Goal: Communication & Community: Answer question/provide support

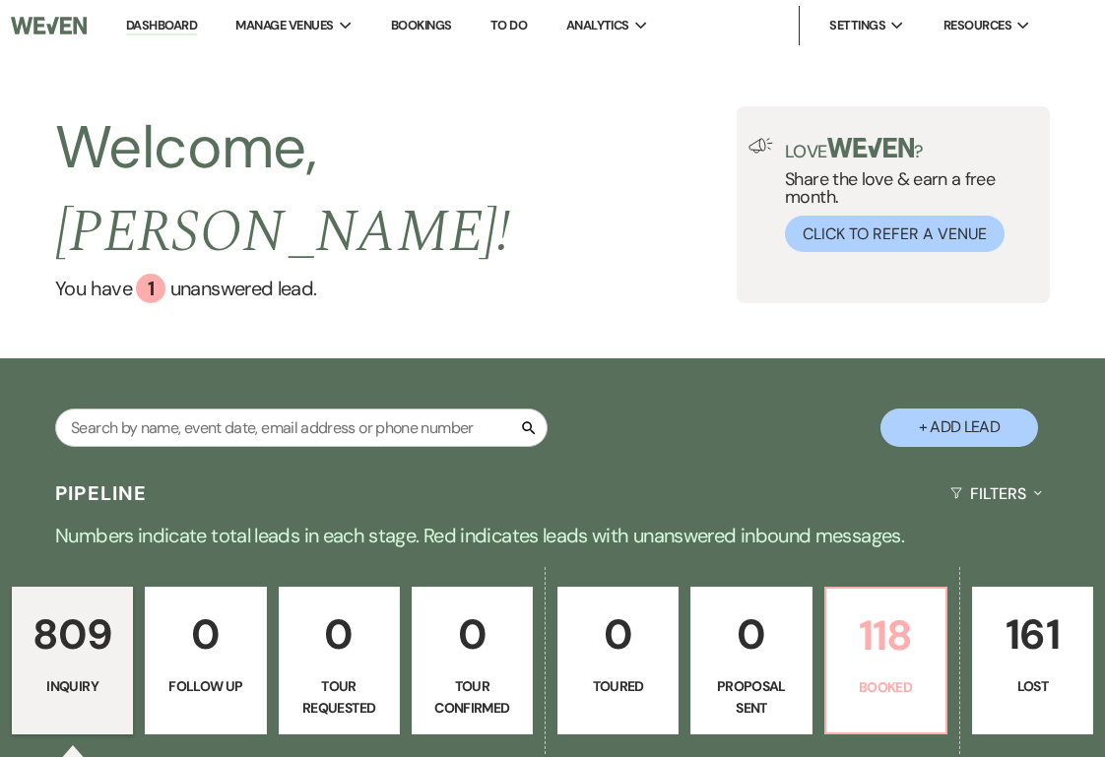
click at [896, 677] on p "Booked" at bounding box center [886, 688] width 96 height 22
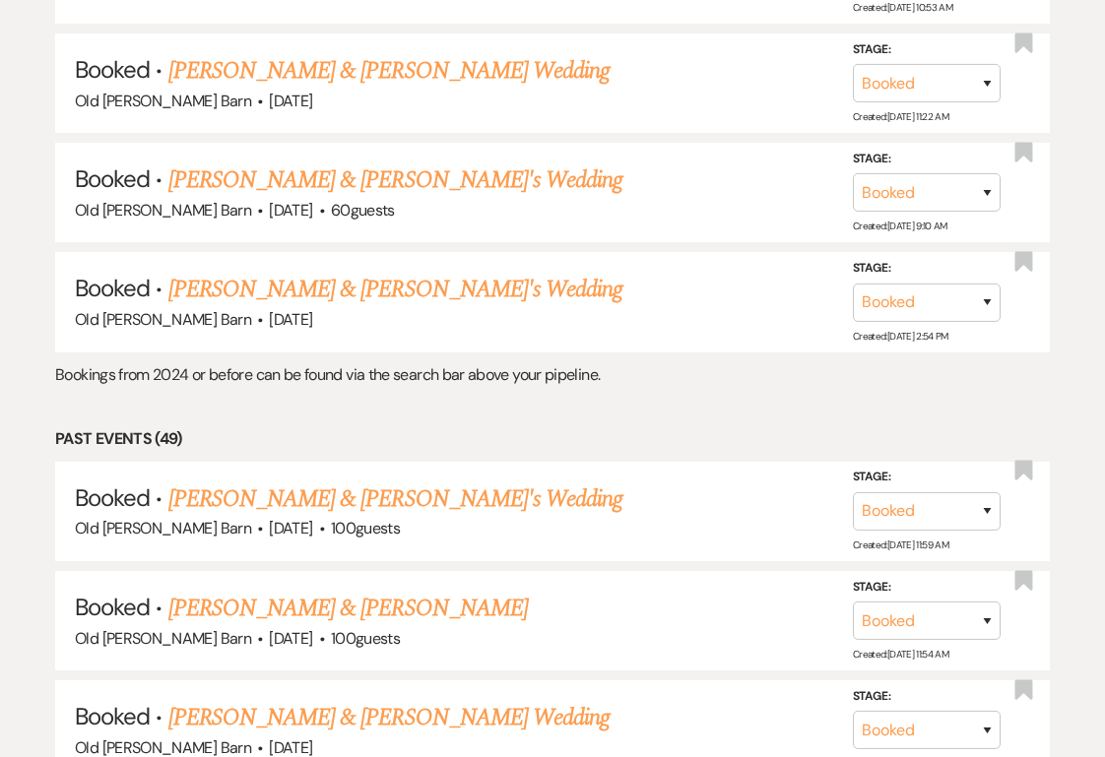
scroll to position [3740, 0]
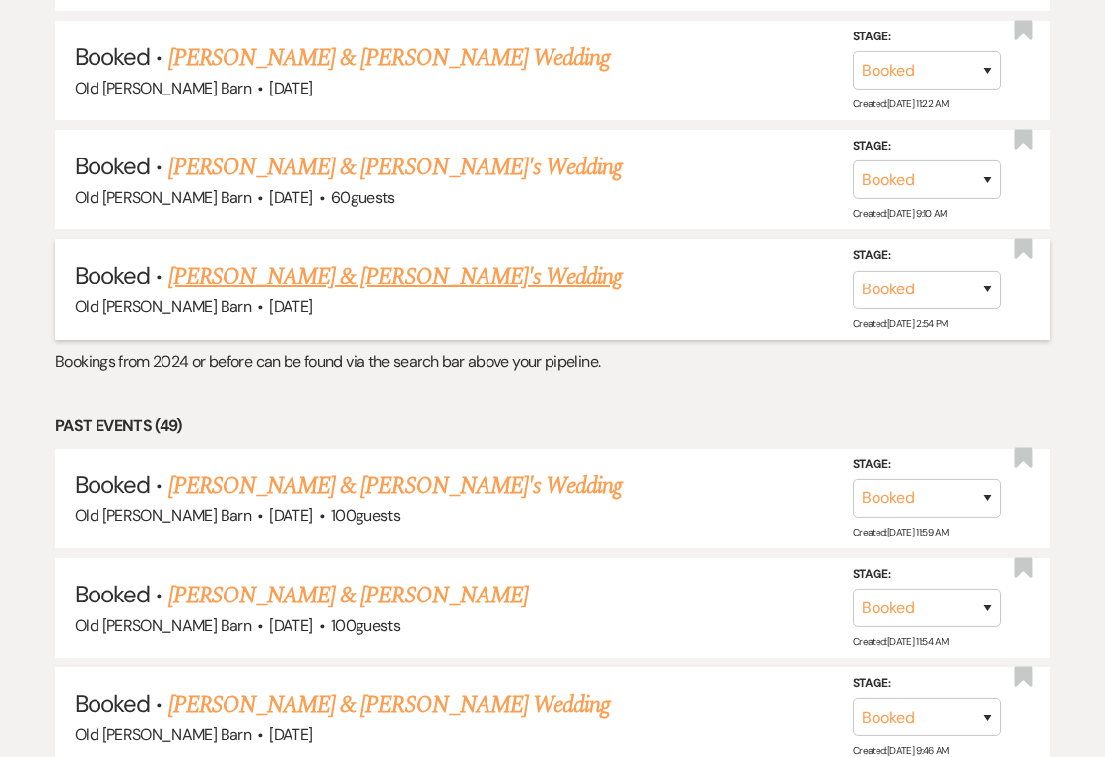
click at [355, 259] on link "[PERSON_NAME] & [PERSON_NAME]'s Wedding" at bounding box center [395, 276] width 455 height 35
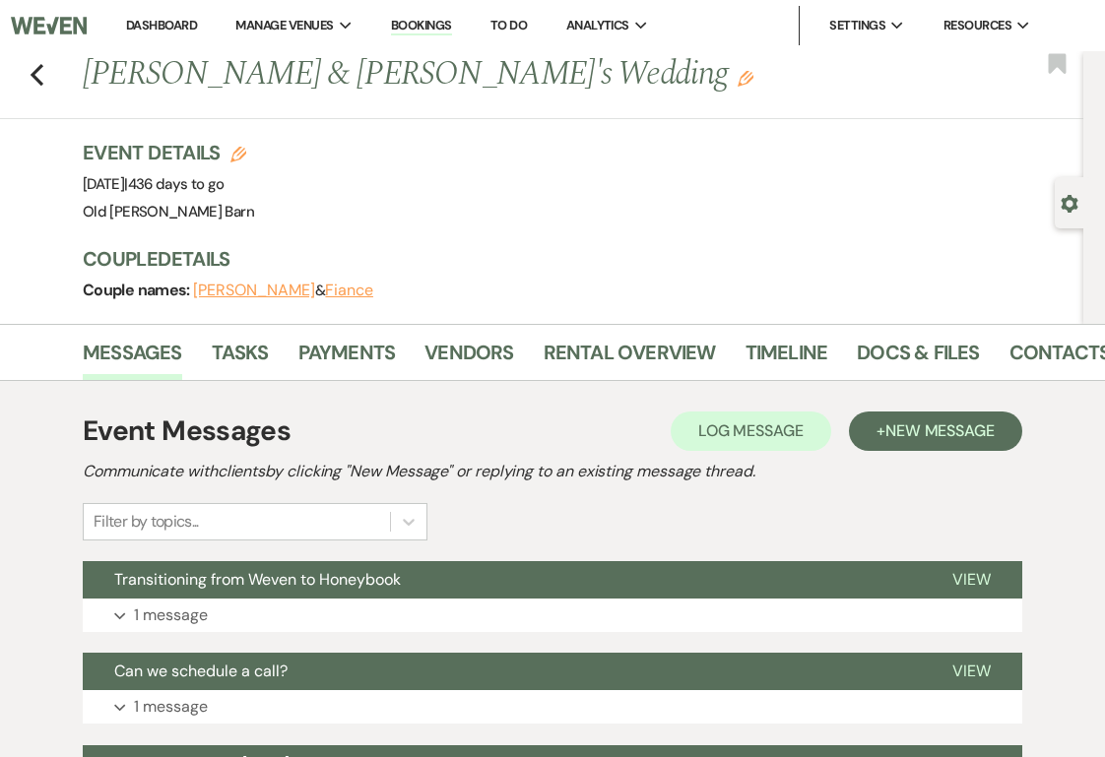
click at [535, 296] on div "Couple names: [PERSON_NAME] & Fiance" at bounding box center [573, 291] width 981 height 28
click at [348, 356] on link "Payments" at bounding box center [346, 358] width 97 height 43
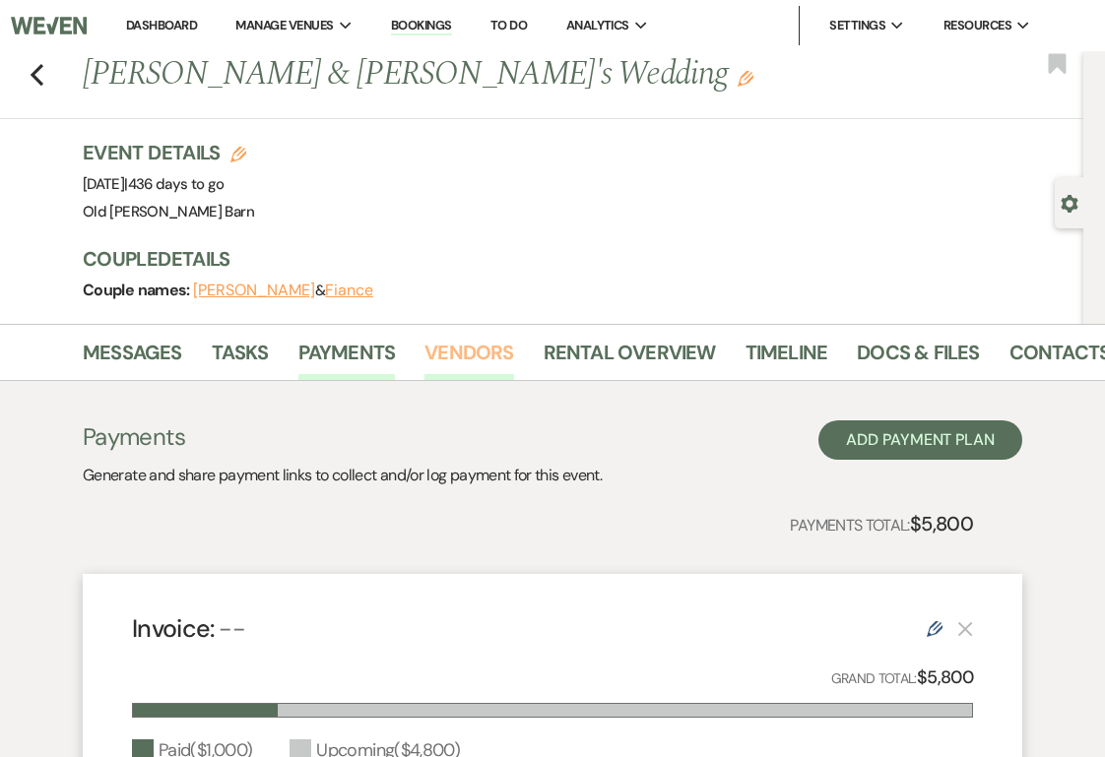
click at [467, 355] on link "Vendors" at bounding box center [468, 358] width 89 height 43
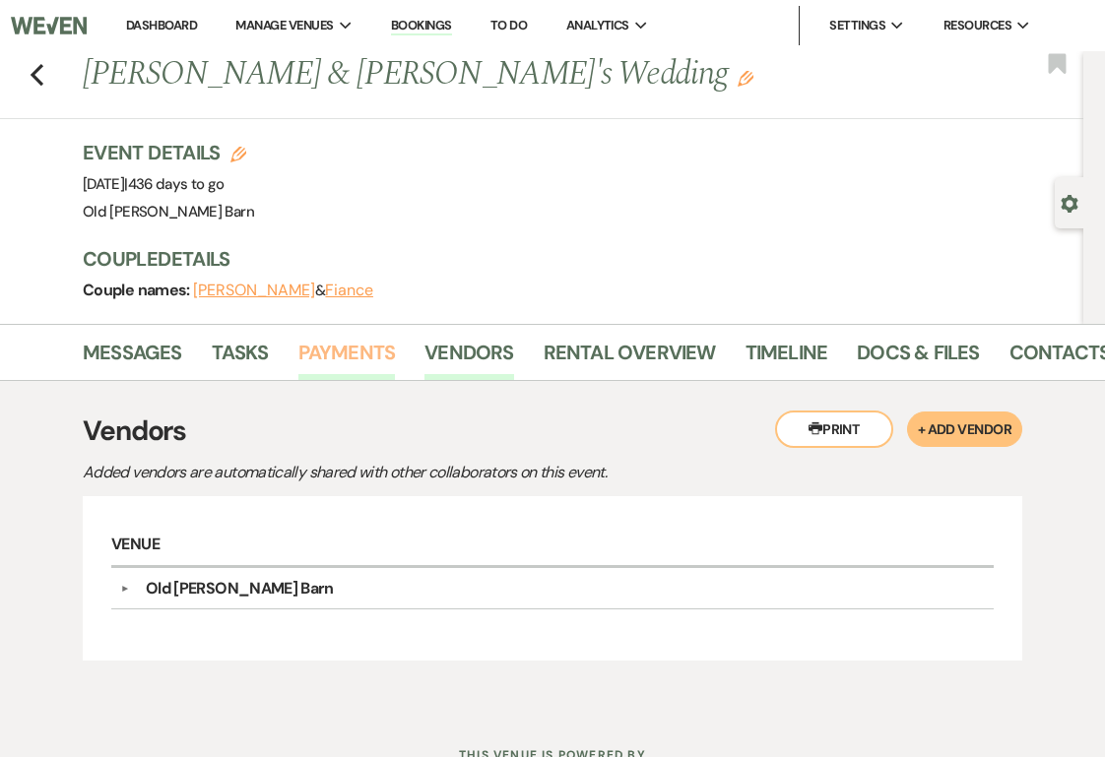
click at [345, 349] on link "Payments" at bounding box center [346, 358] width 97 height 43
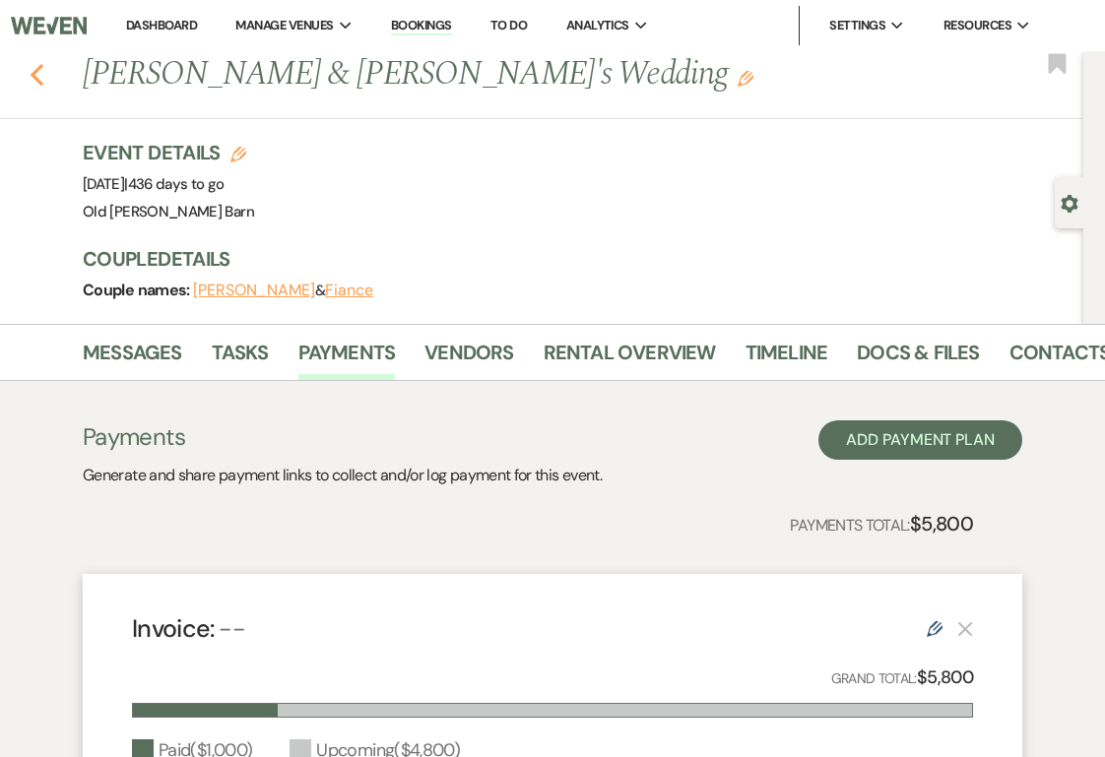
click at [42, 79] on icon "Previous" at bounding box center [37, 75] width 15 height 24
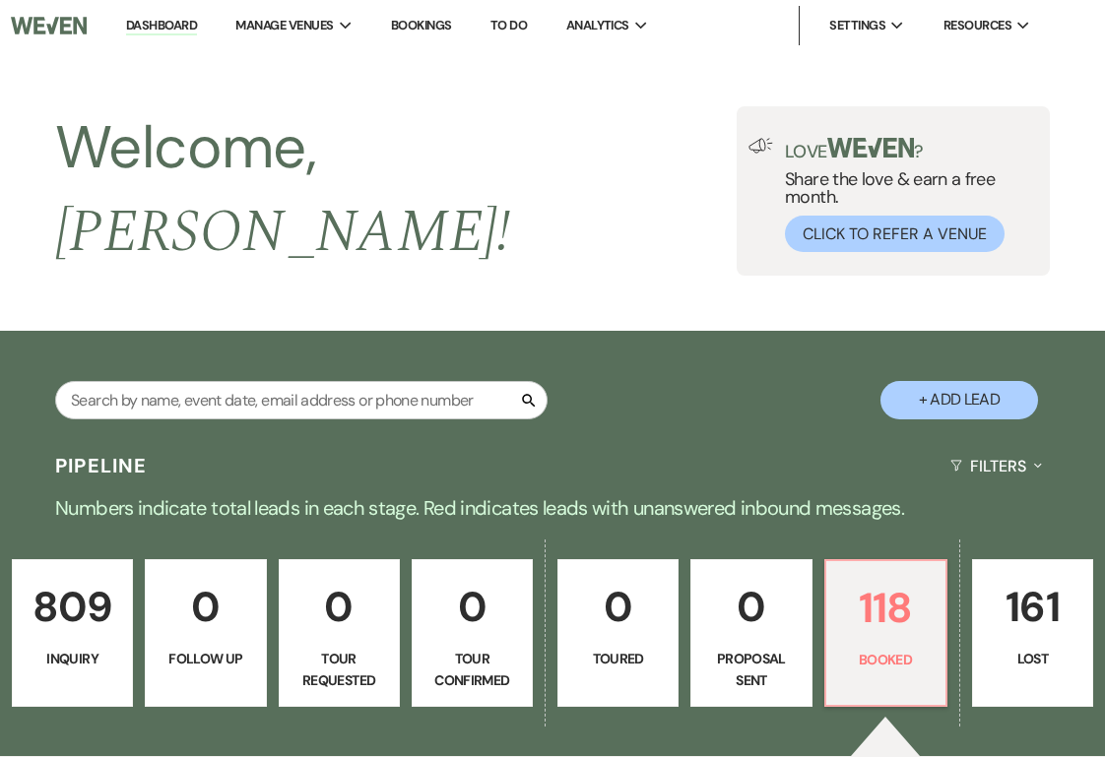
scroll to position [3740, 0]
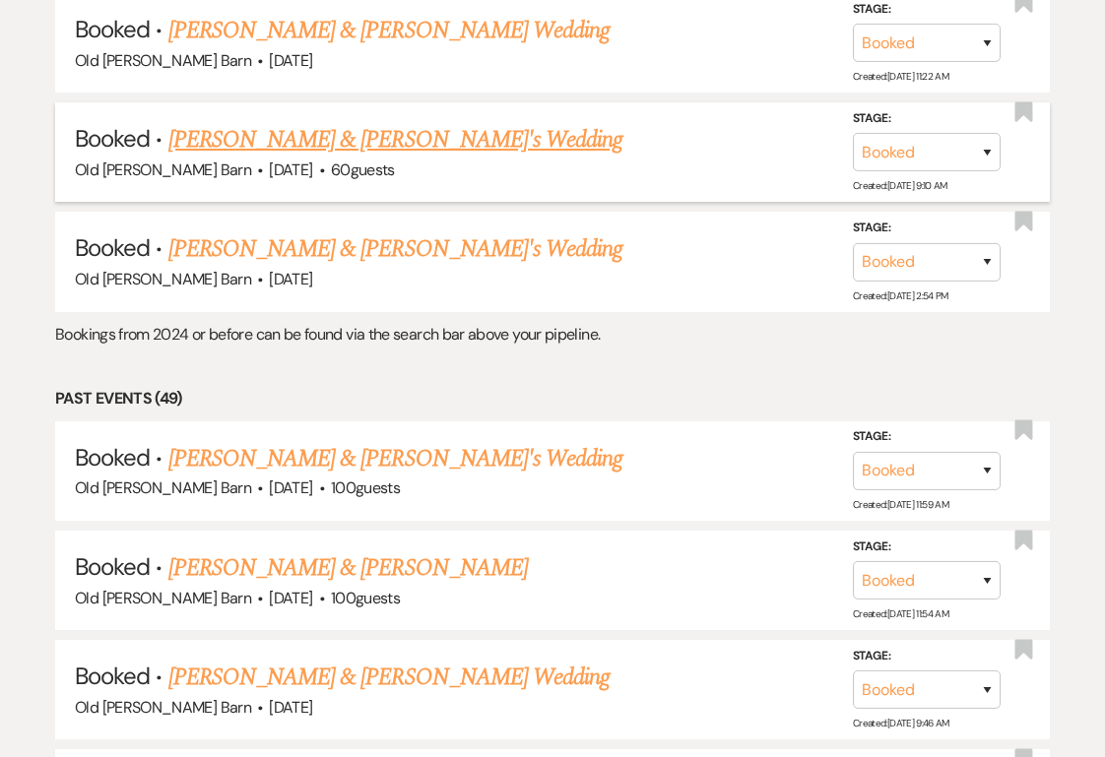
click at [322, 122] on link "[PERSON_NAME] & [PERSON_NAME]'s Wedding" at bounding box center [395, 139] width 455 height 35
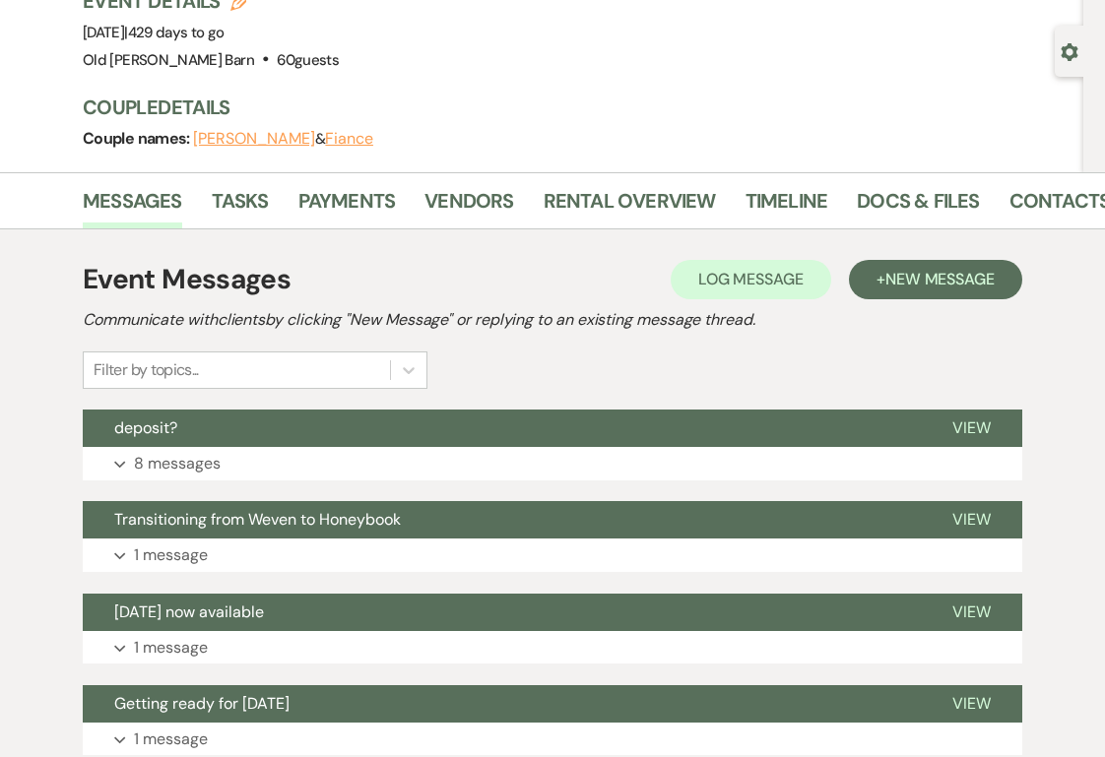
scroll to position [181, 0]
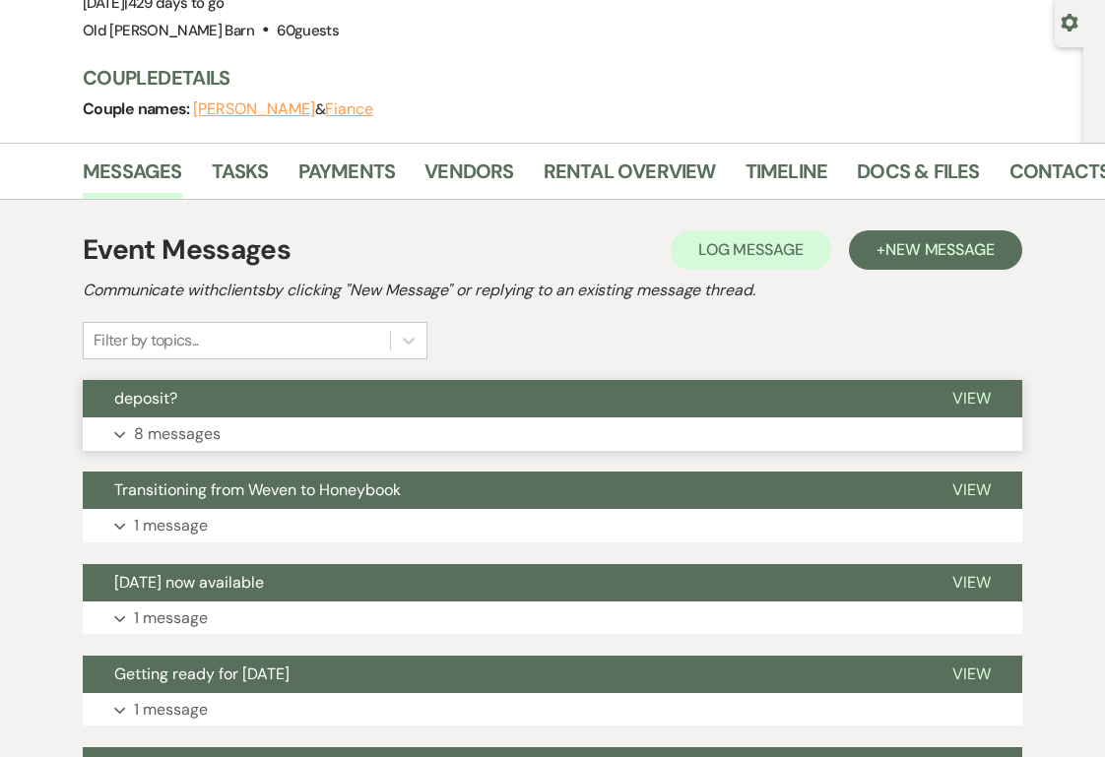
click at [984, 400] on span "View" at bounding box center [971, 398] width 38 height 21
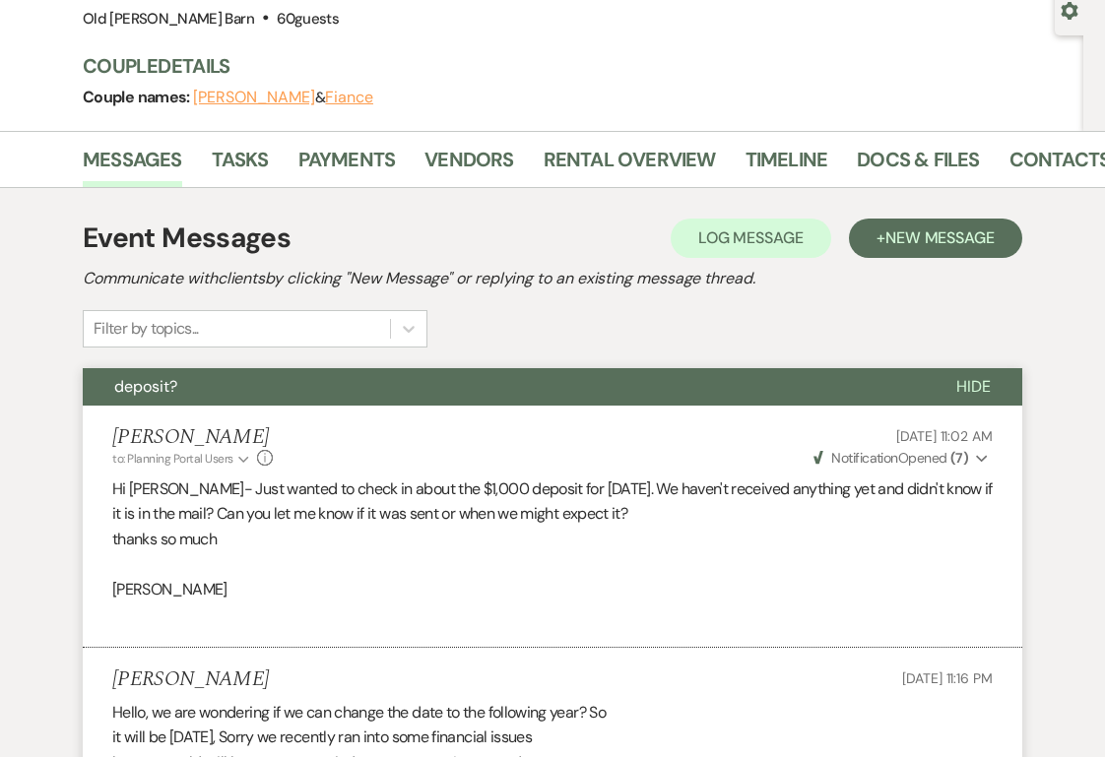
scroll to position [0, 0]
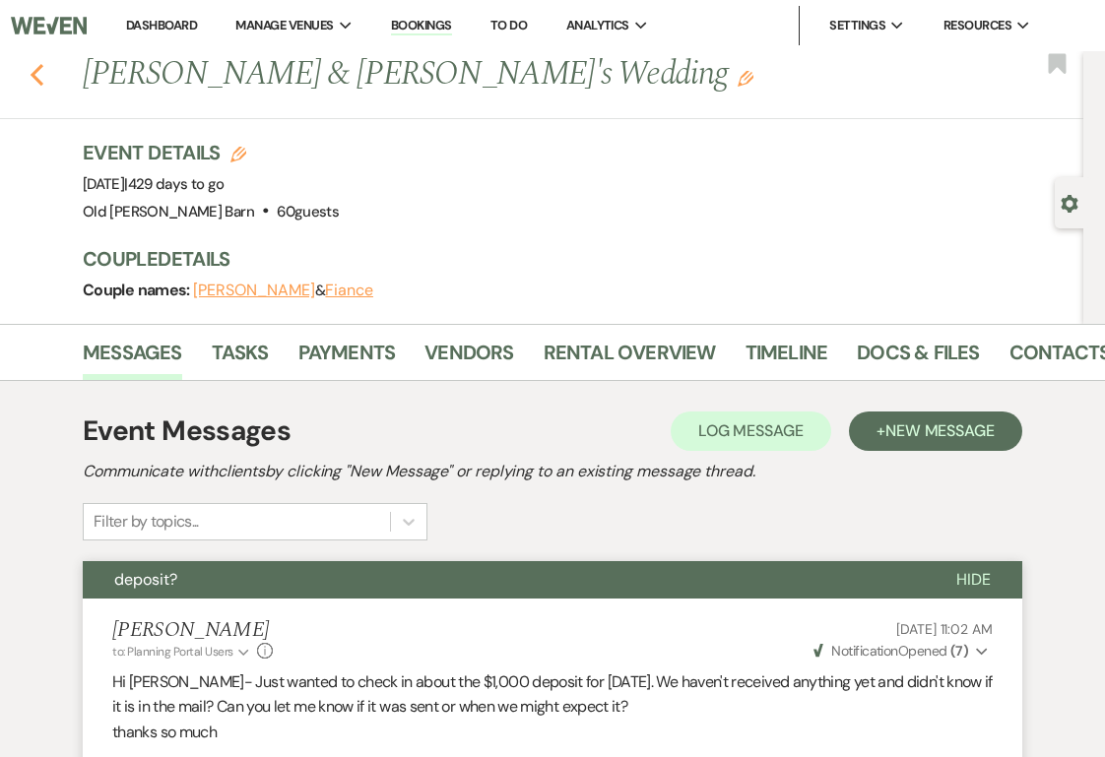
click at [41, 68] on icon "Previous" at bounding box center [37, 75] width 15 height 24
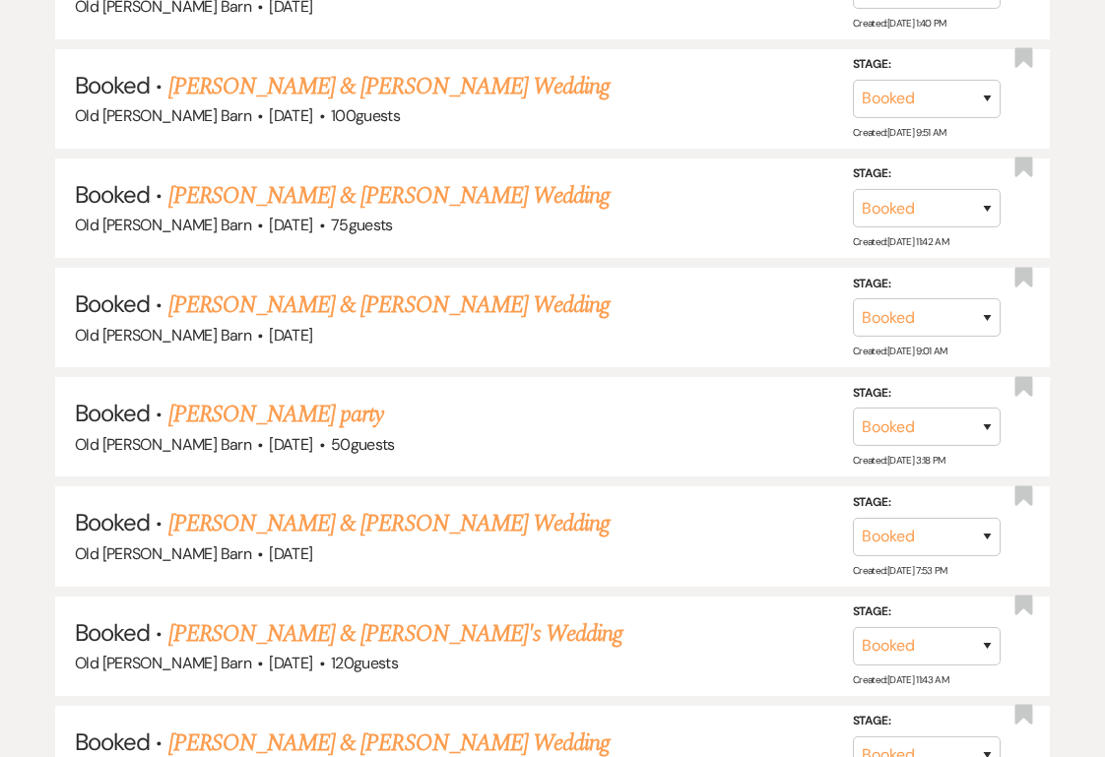
scroll to position [8852, 0]
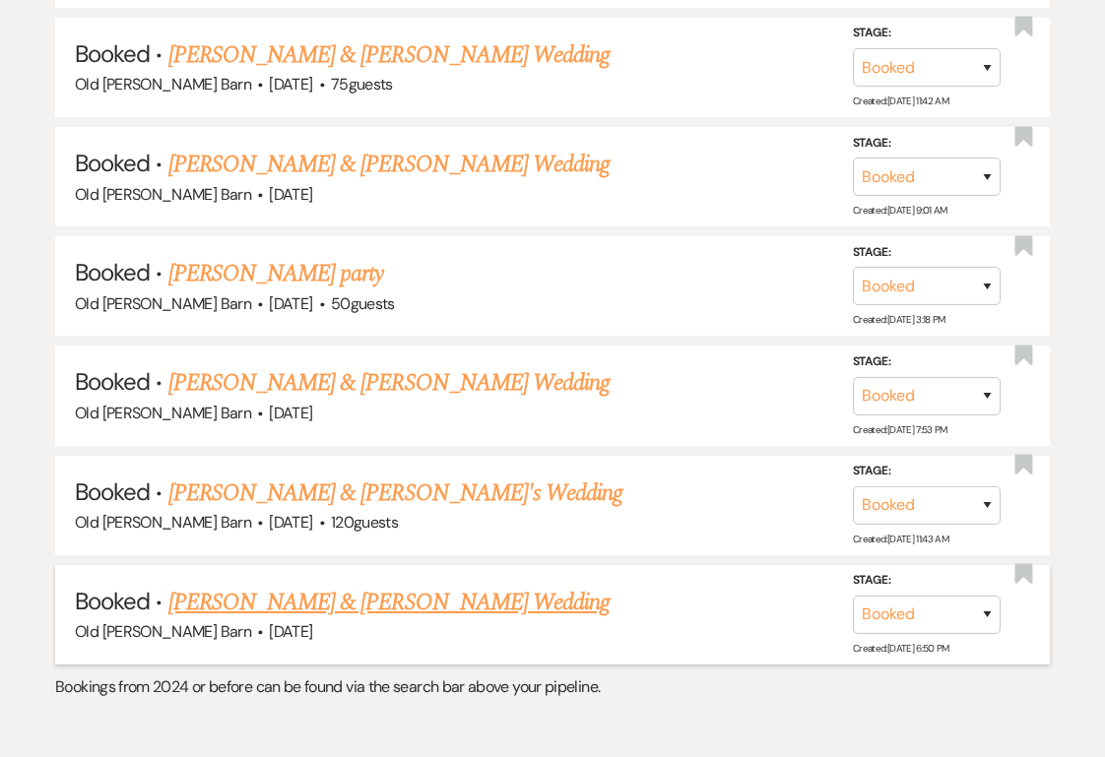
click at [311, 585] on link "[PERSON_NAME] & [PERSON_NAME] Wedding" at bounding box center [388, 602] width 441 height 35
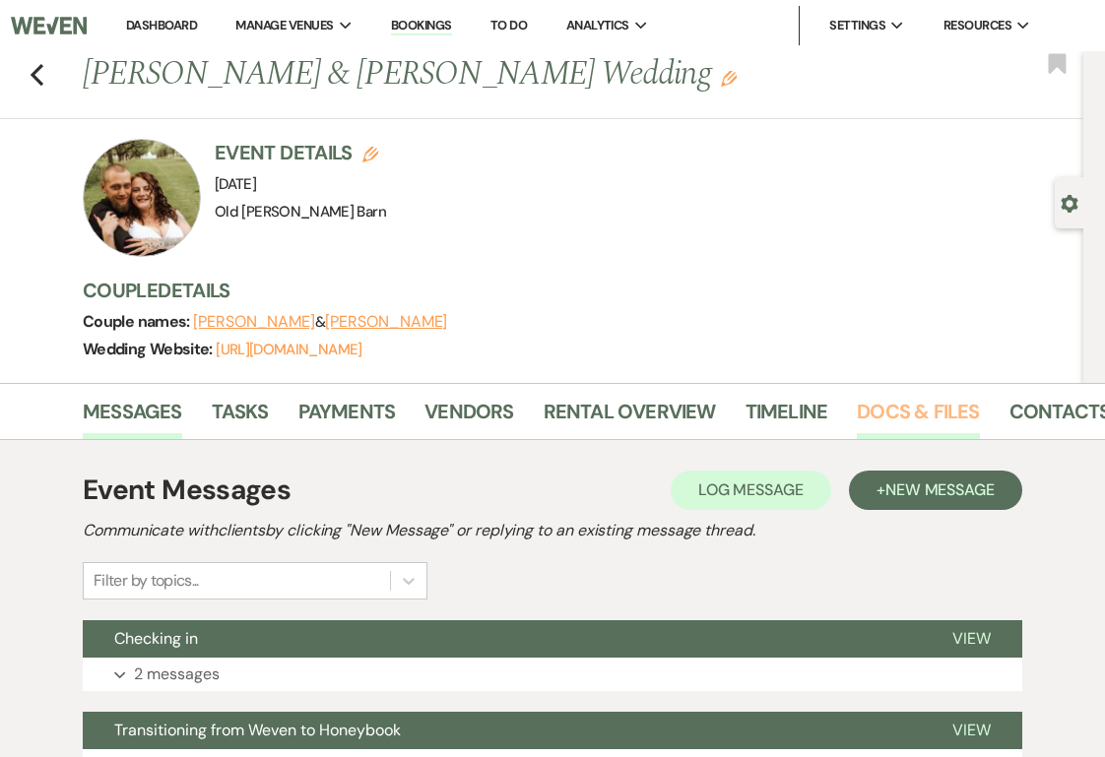
click at [886, 417] on link "Docs & Files" at bounding box center [918, 417] width 122 height 43
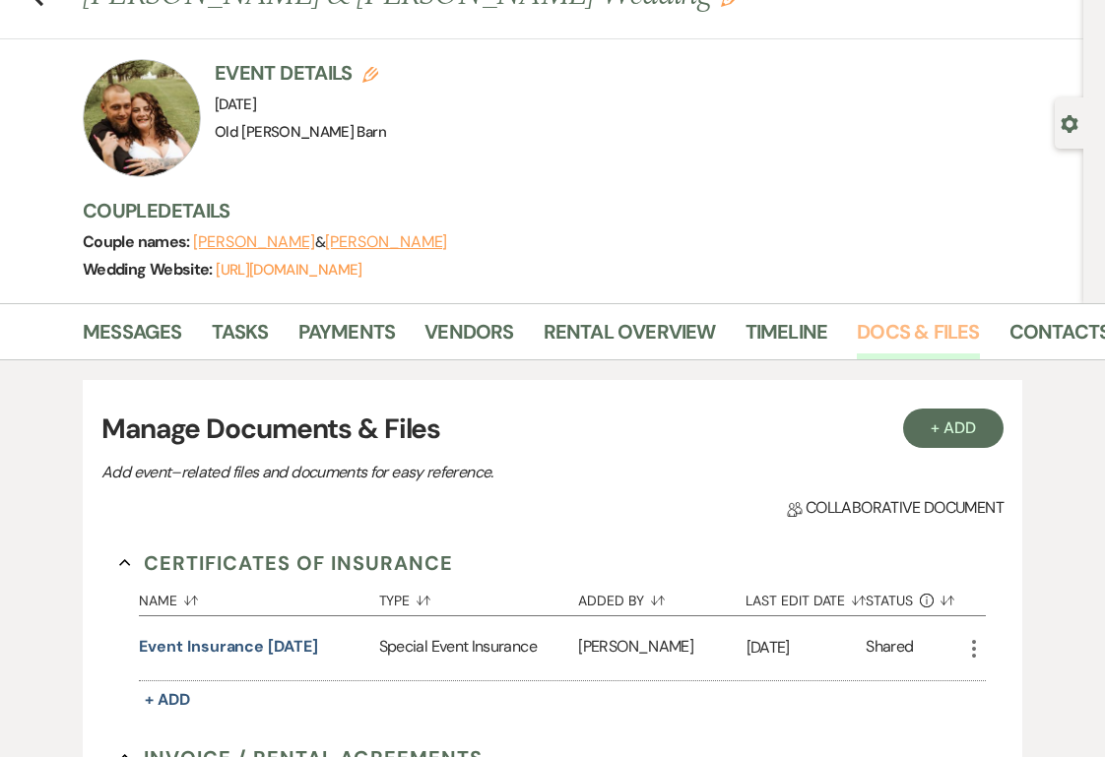
scroll to position [90, 0]
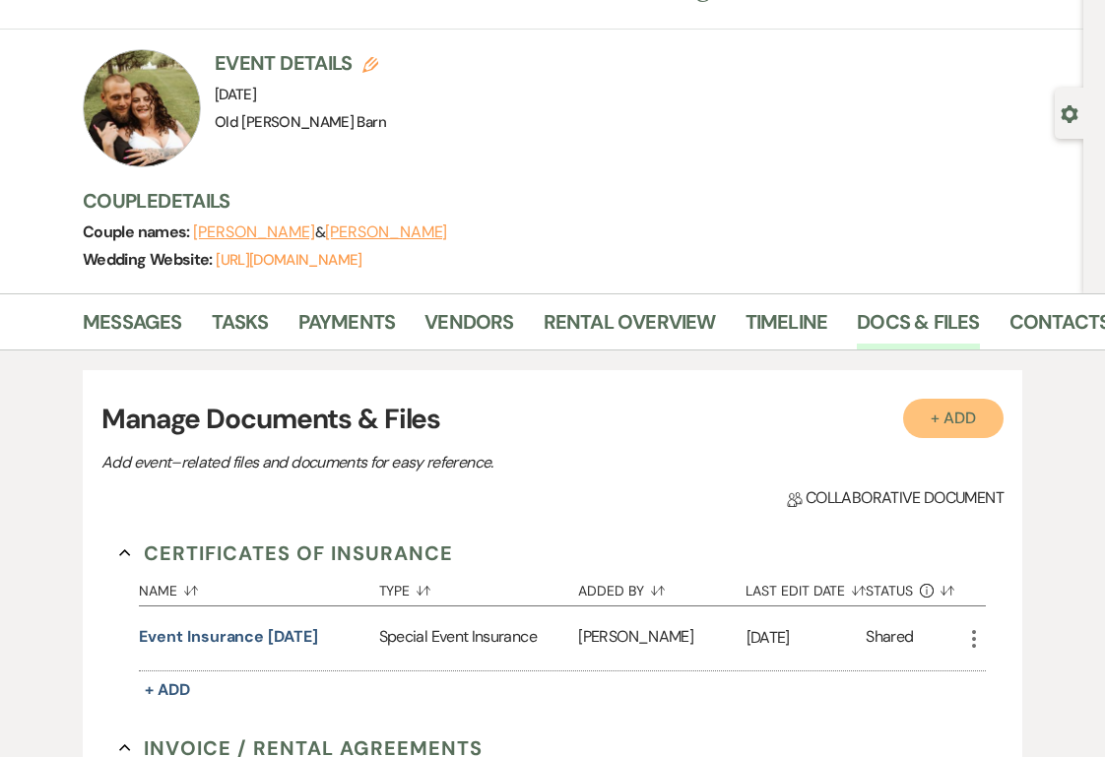
click at [960, 423] on button "+ Add" at bounding box center [953, 418] width 100 height 39
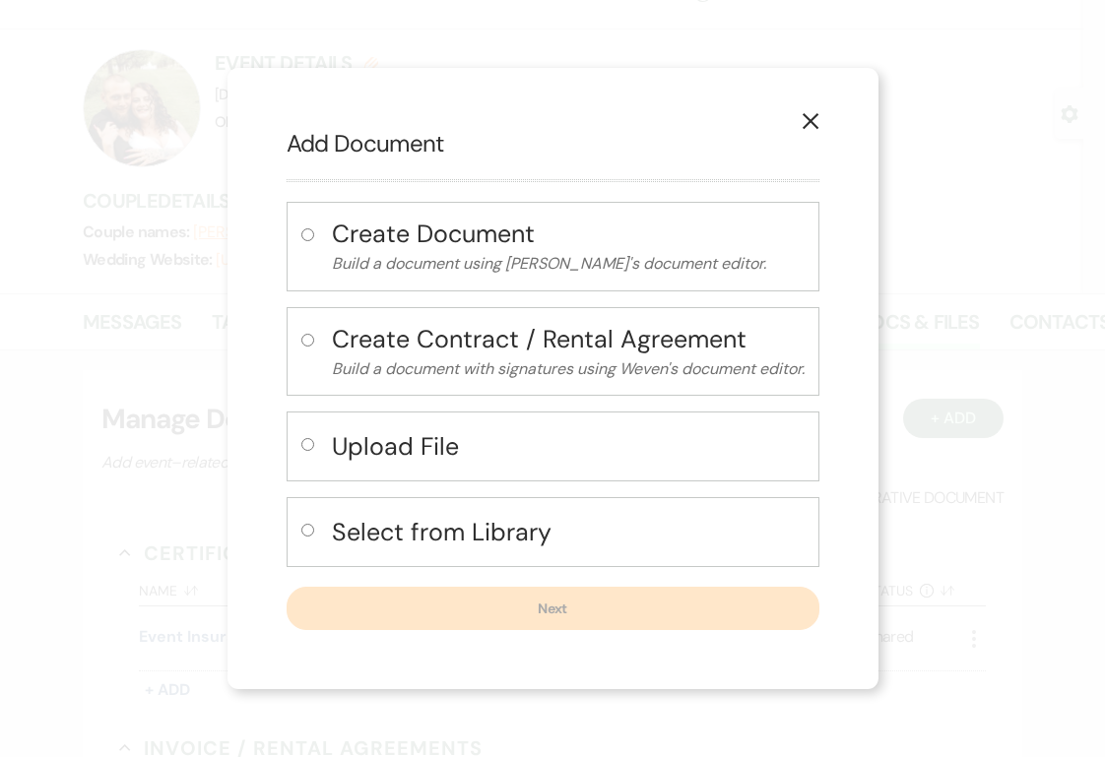
click at [819, 115] on icon "X" at bounding box center [811, 121] width 18 height 18
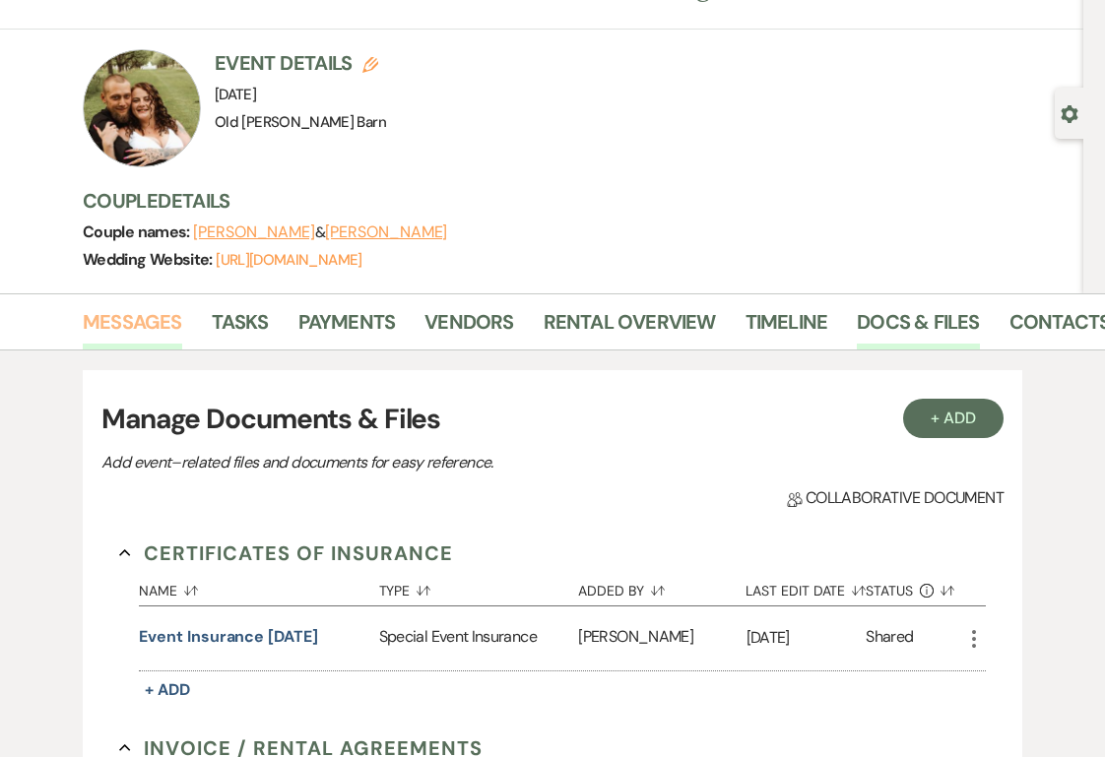
click at [170, 320] on link "Messages" at bounding box center [132, 327] width 99 height 43
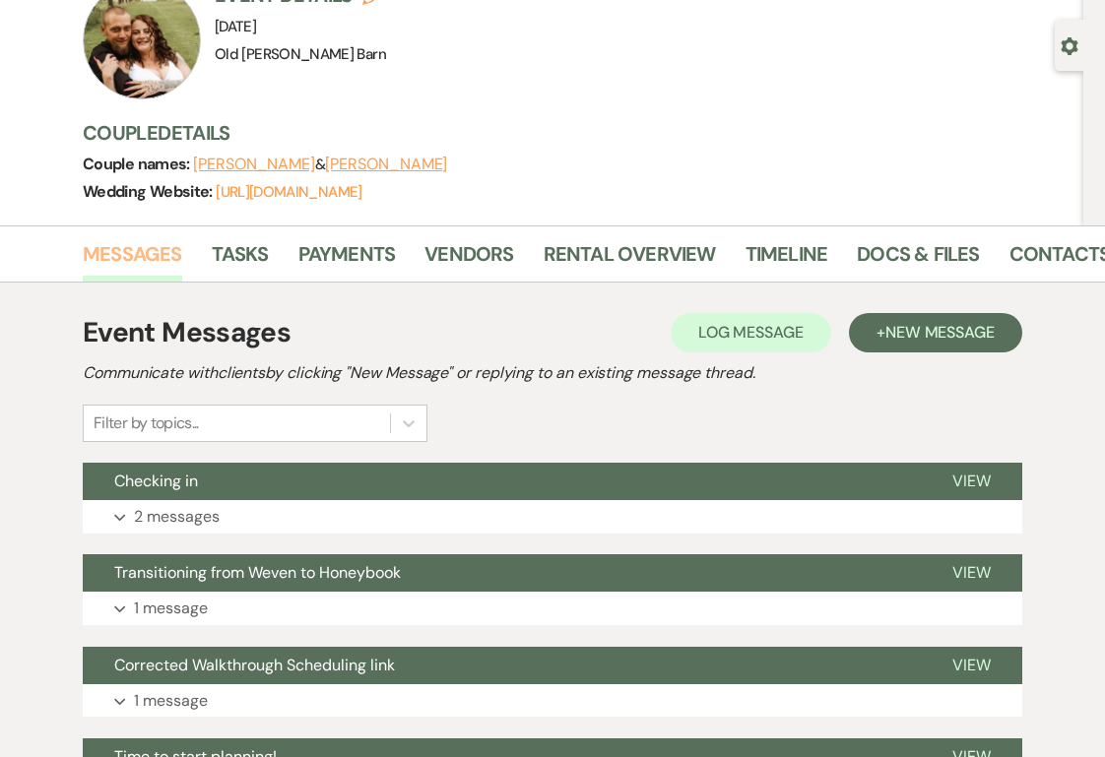
scroll to position [148, 0]
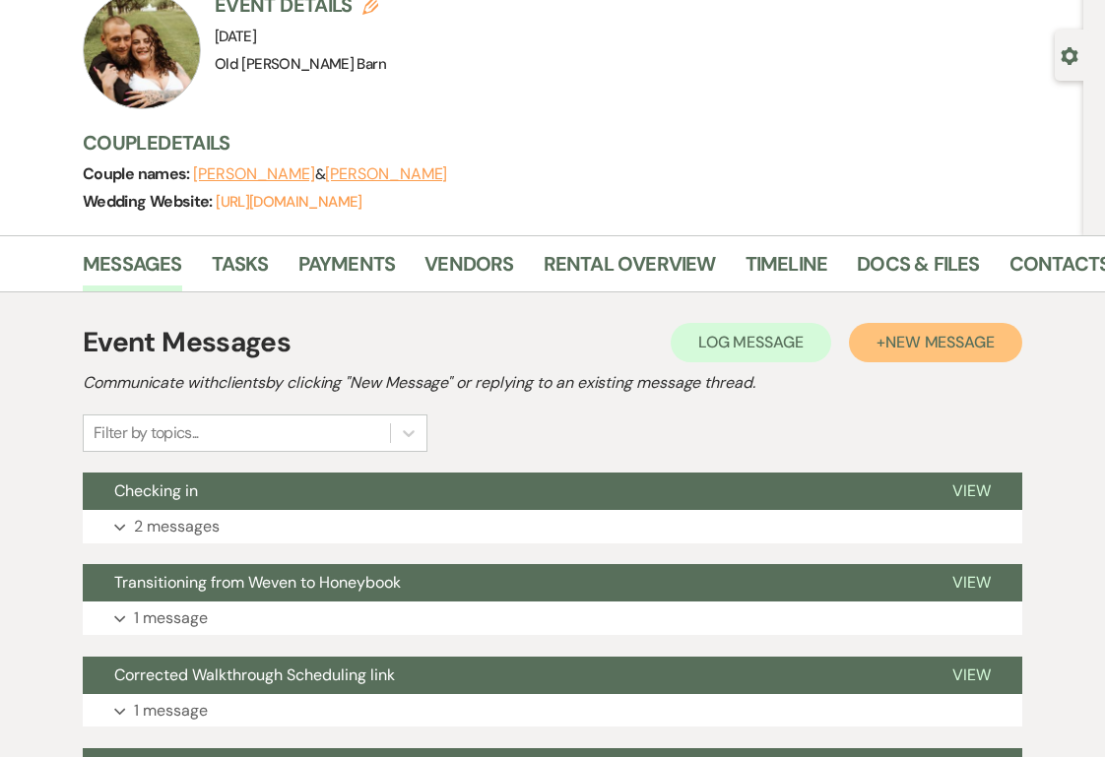
click at [964, 343] on span "New Message" at bounding box center [939, 342] width 109 height 21
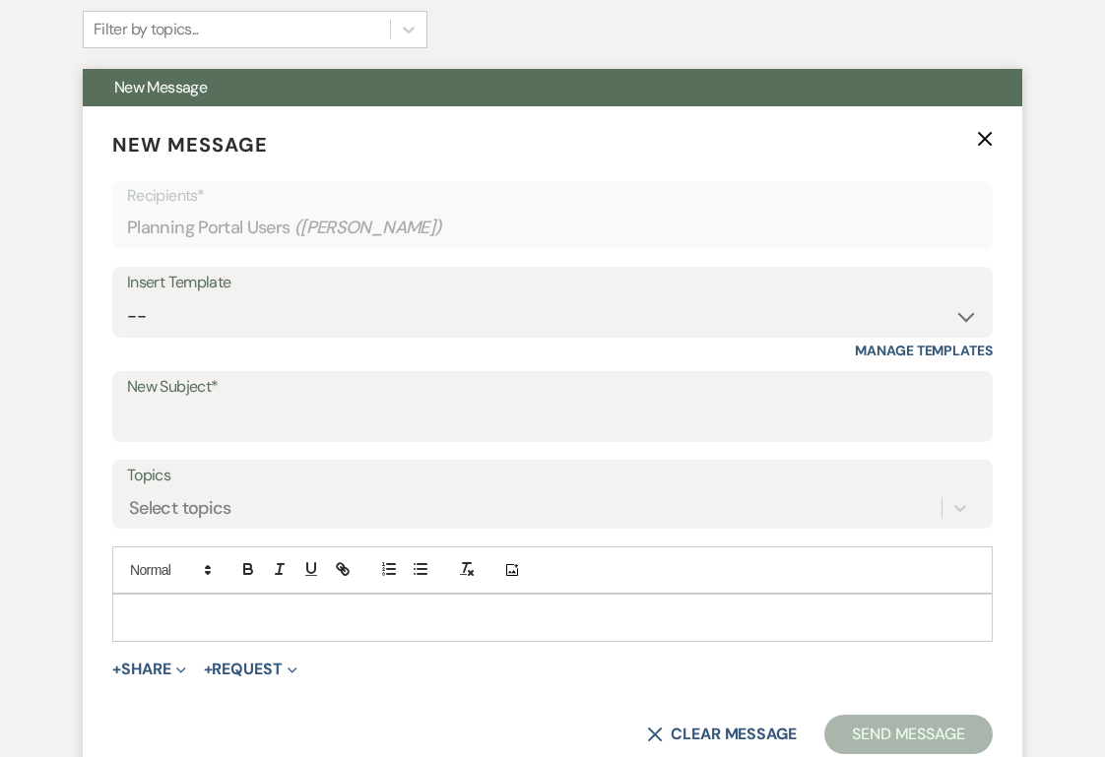
scroll to position [587, 0]
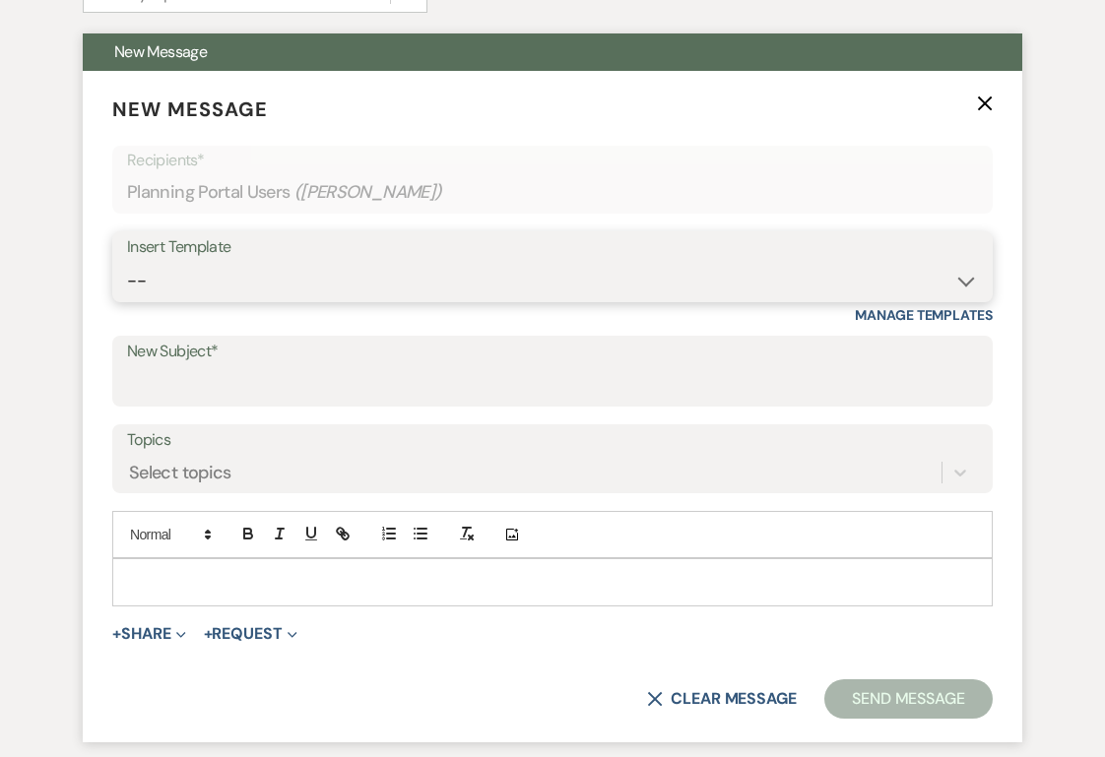
click at [568, 291] on select "-- send contract blurb After sending contract- NEXT STEPS return security/ requ…" at bounding box center [552, 281] width 851 height 38
select select "955"
click at [127, 262] on select "-- send contract blurb After sending contract- NEXT STEPS return security/ requ…" at bounding box center [552, 281] width 851 height 38
type input "Congrats!"
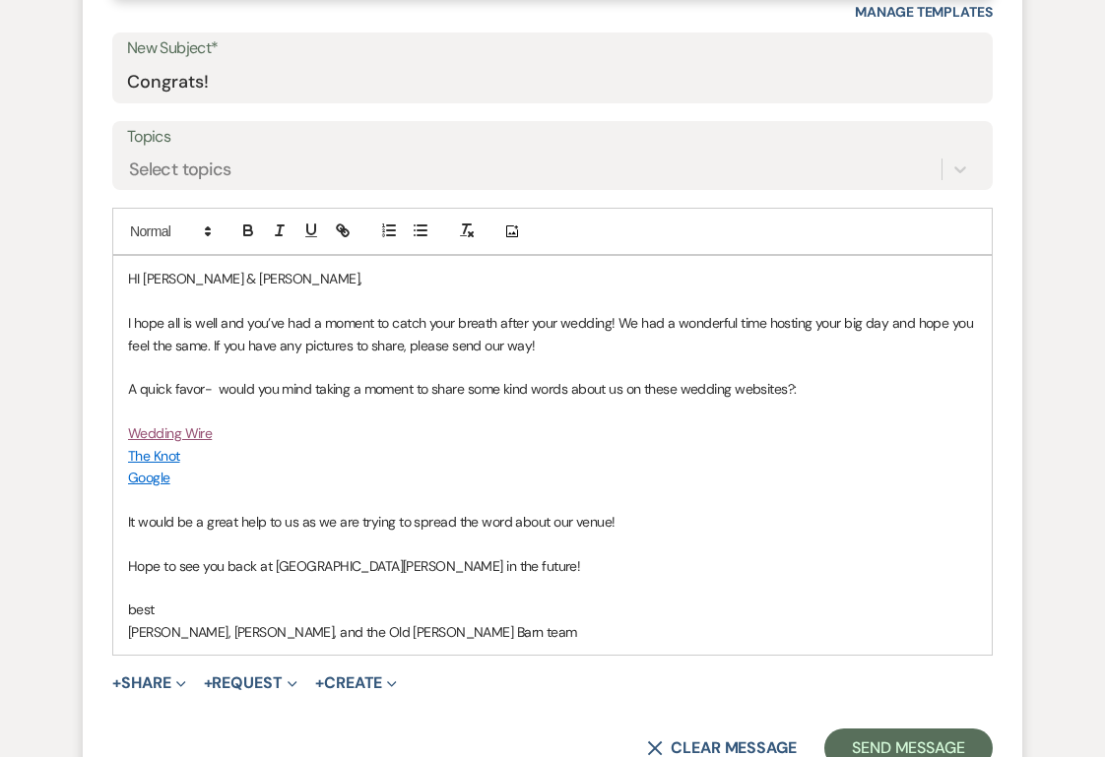
scroll to position [892, 0]
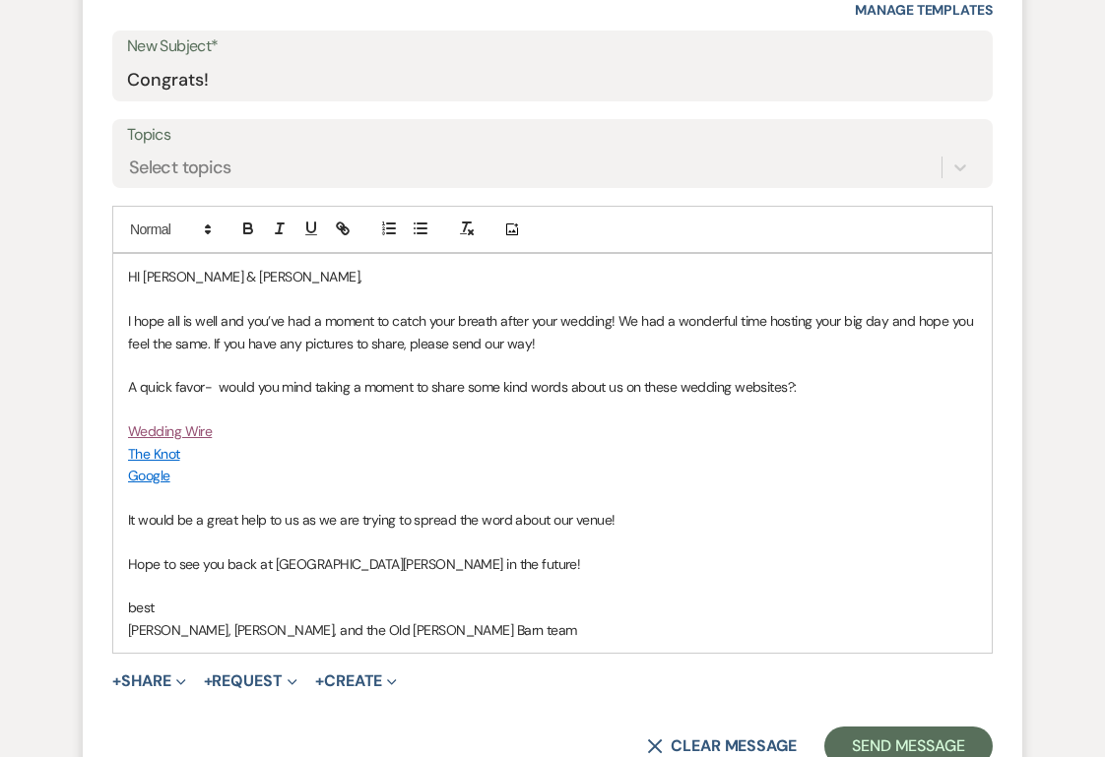
click at [141, 280] on p "HI [PERSON_NAME] & [PERSON_NAME]," at bounding box center [552, 277] width 849 height 22
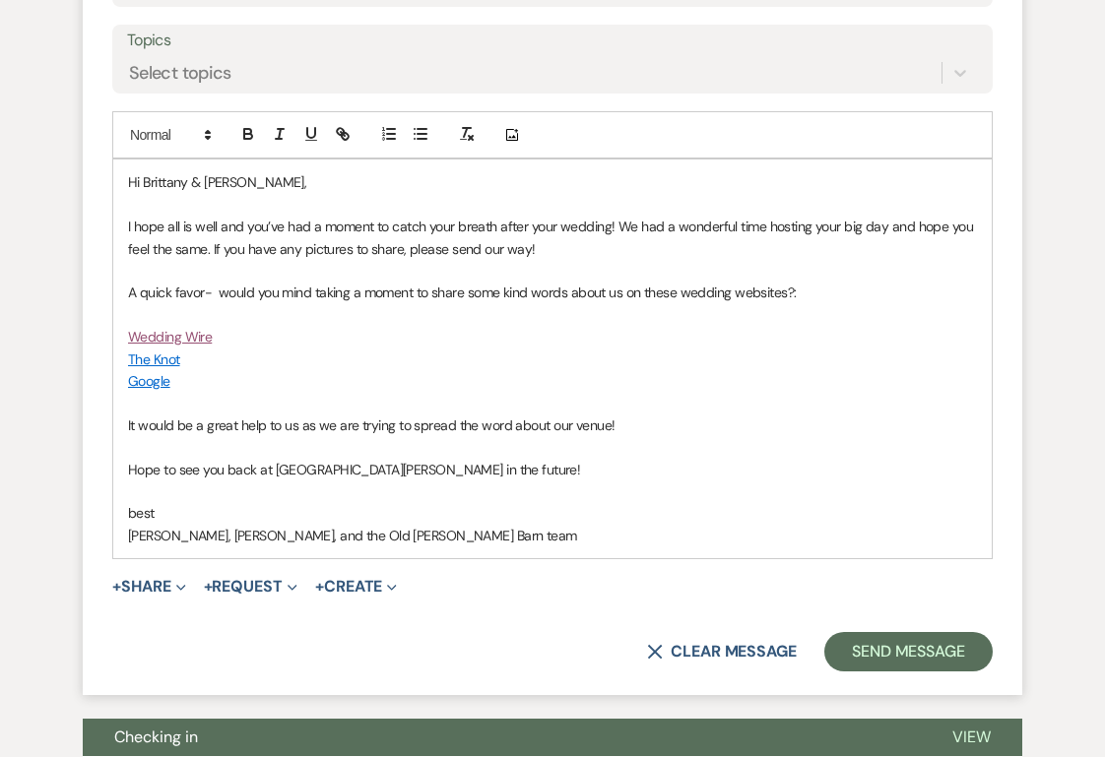
scroll to position [1002, 0]
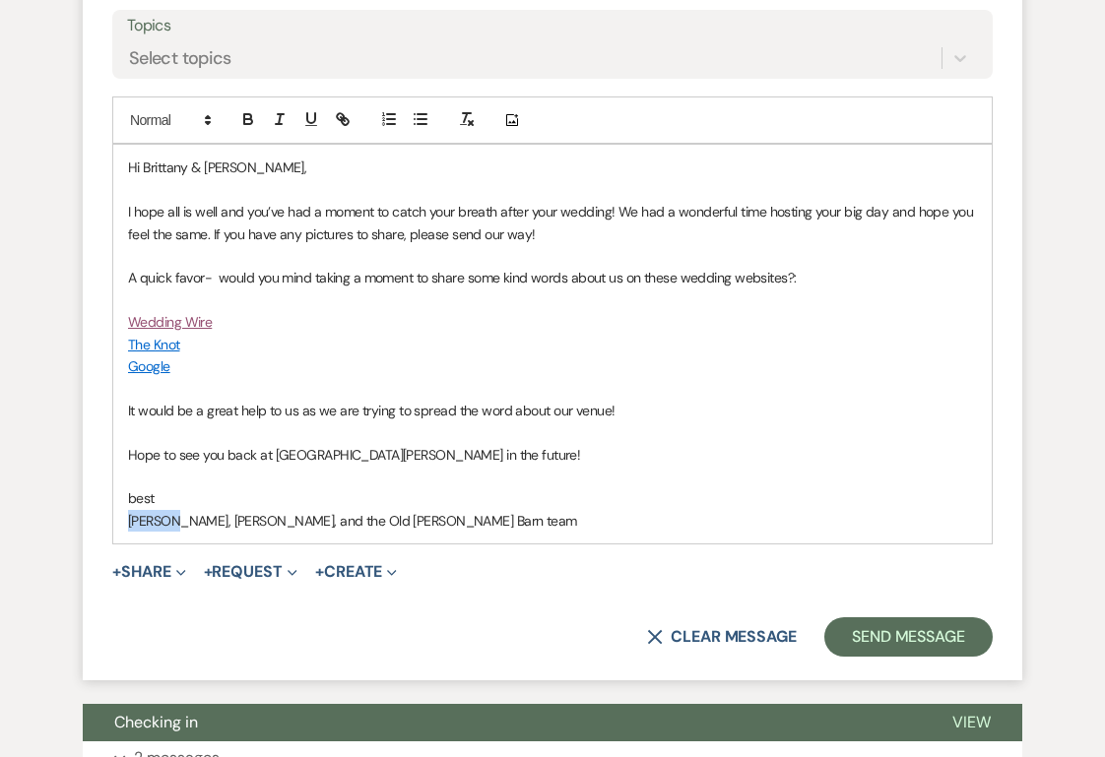
drag, startPoint x: 165, startPoint y: 522, endPoint x: 111, endPoint y: 520, distance: 54.2
click at [111, 520] on form "New Message X Draft saved! Recipients* Planning Portal Users ( [PERSON_NAME] ) …" at bounding box center [552, 168] width 939 height 1024
click at [164, 522] on p "[PERSON_NAME], and the Old [PERSON_NAME] Barn team" at bounding box center [552, 521] width 849 height 22
click at [913, 645] on button "Send Message" at bounding box center [908, 636] width 168 height 39
